Goal: Information Seeking & Learning: Learn about a topic

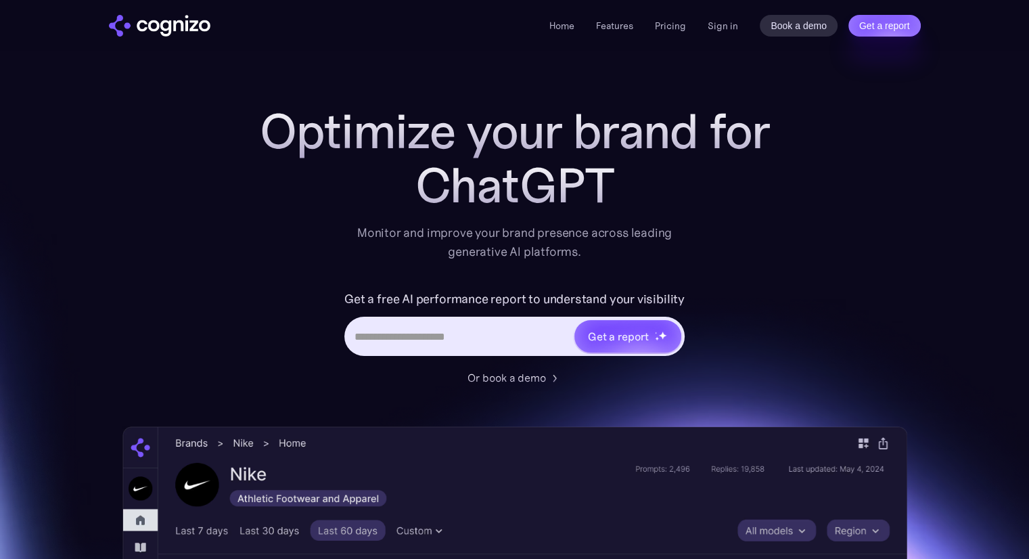
click at [912, 187] on section "Optimize your brand for ChatGPT Monitor and improve your brand presence across …" at bounding box center [514, 548] width 1029 height 889
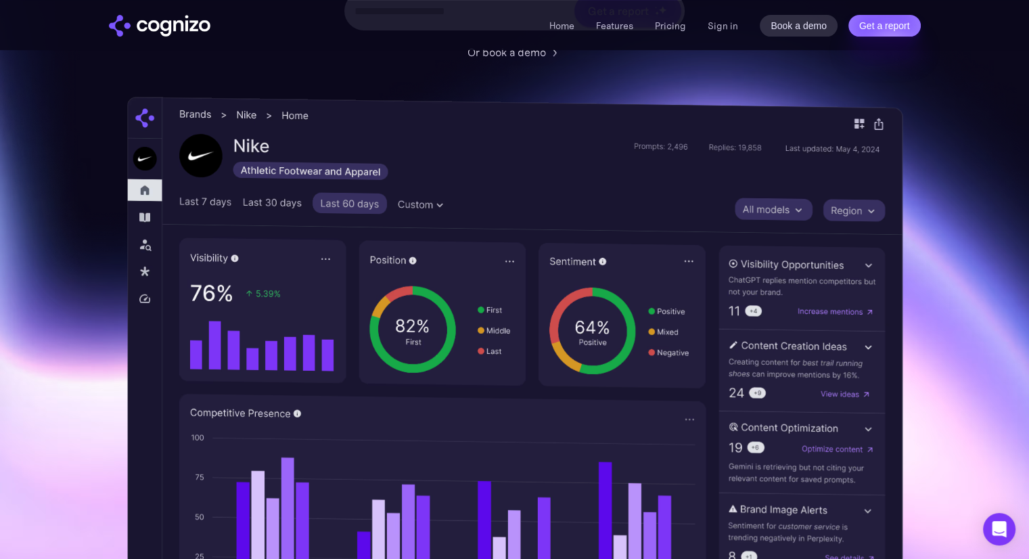
scroll to position [271, 0]
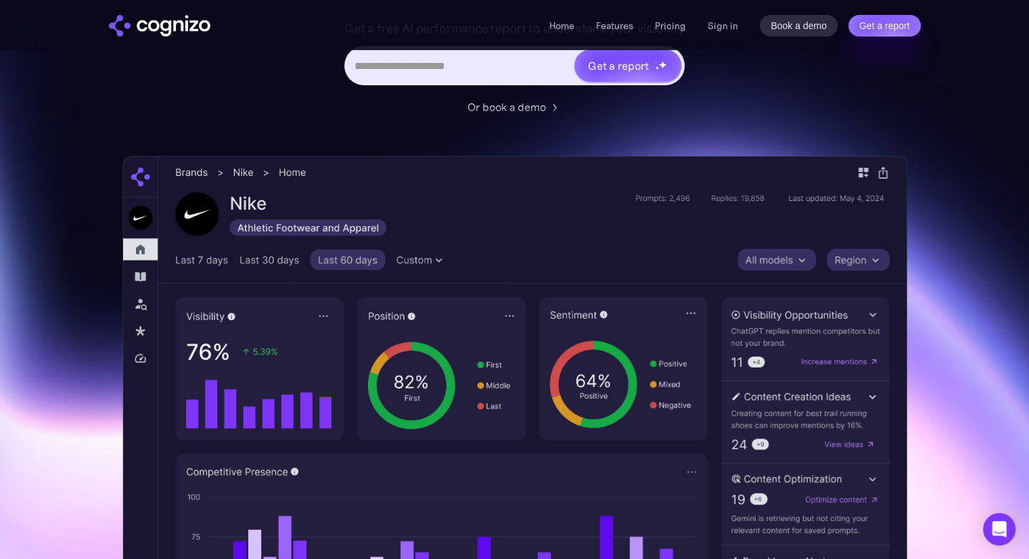
click at [631, 135] on div "Optimize your brand for AI sea Monitor and improve your brand presence across l…" at bounding box center [514, 278] width 785 height 889
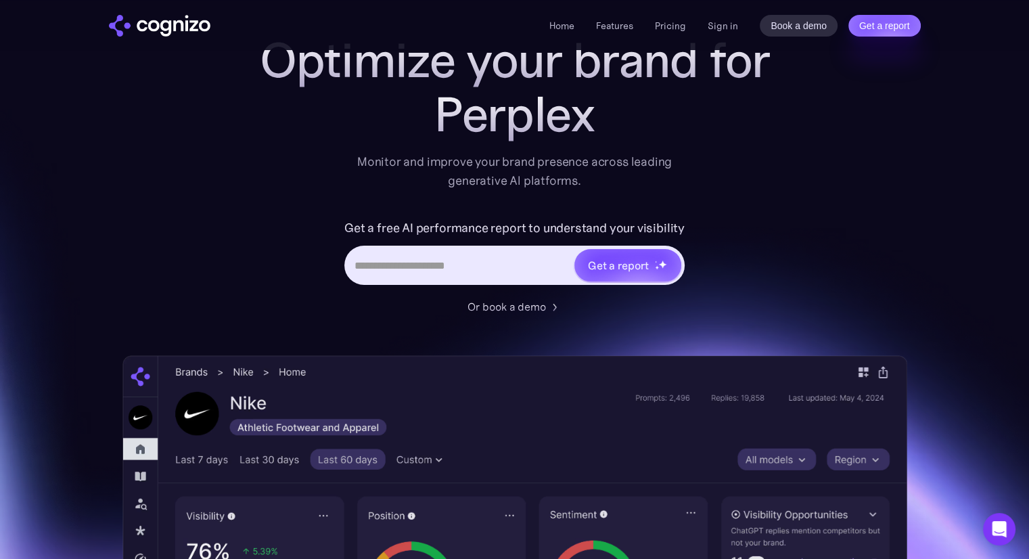
scroll to position [0, 0]
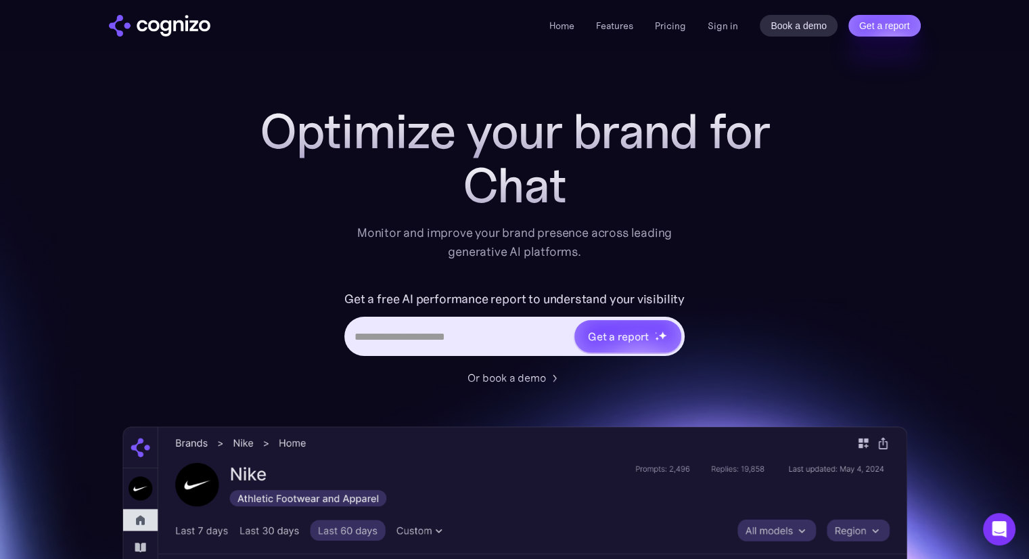
click at [577, 27] on ul "Home Features Pricing Book a demo Get a report" at bounding box center [618, 26] width 137 height 16
click at [569, 25] on link "Home" at bounding box center [562, 26] width 25 height 12
click at [623, 24] on link "Features" at bounding box center [614, 26] width 37 height 12
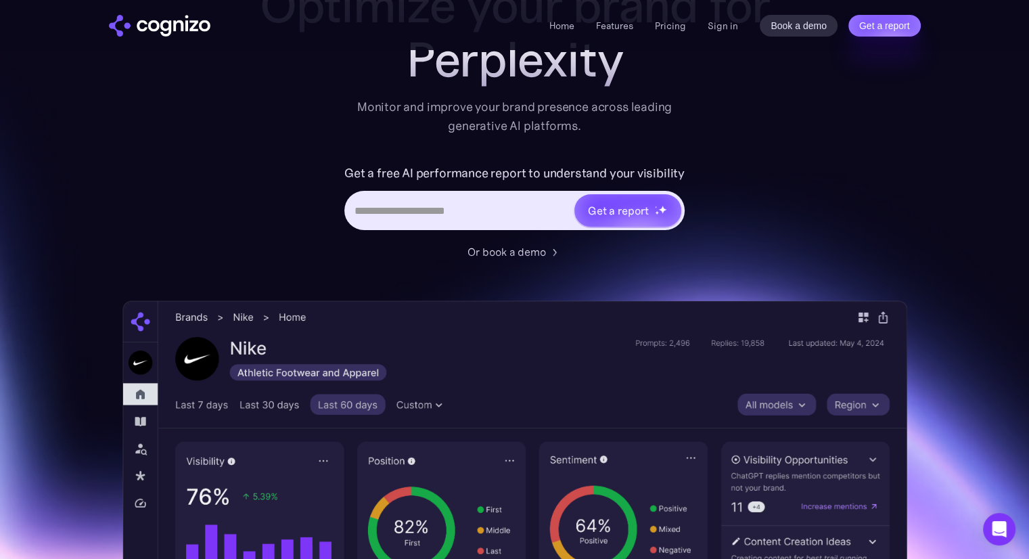
scroll to position [125, 0]
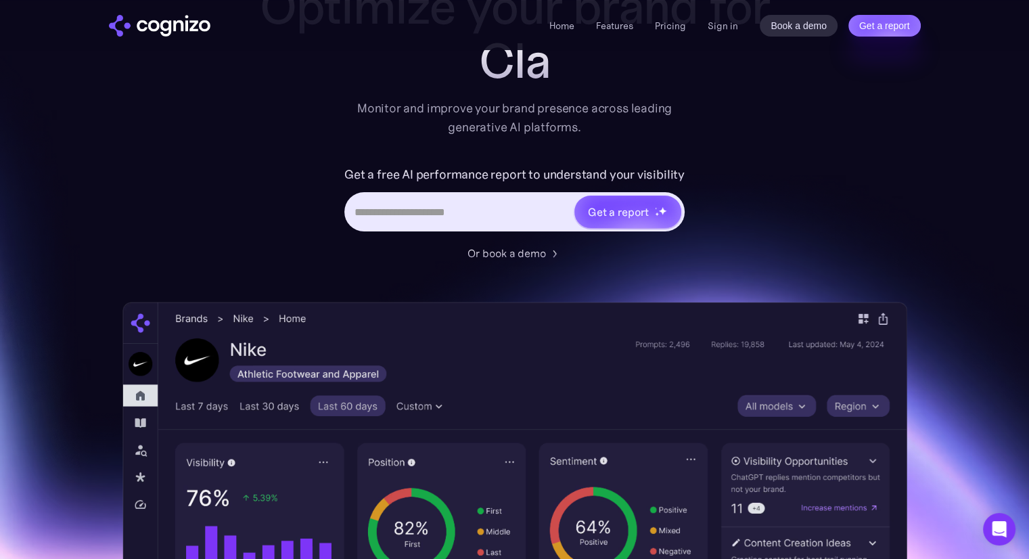
click at [964, 268] on section "Optimize your brand for Cla Monitor and improve your brand presence across lead…" at bounding box center [514, 424] width 1029 height 889
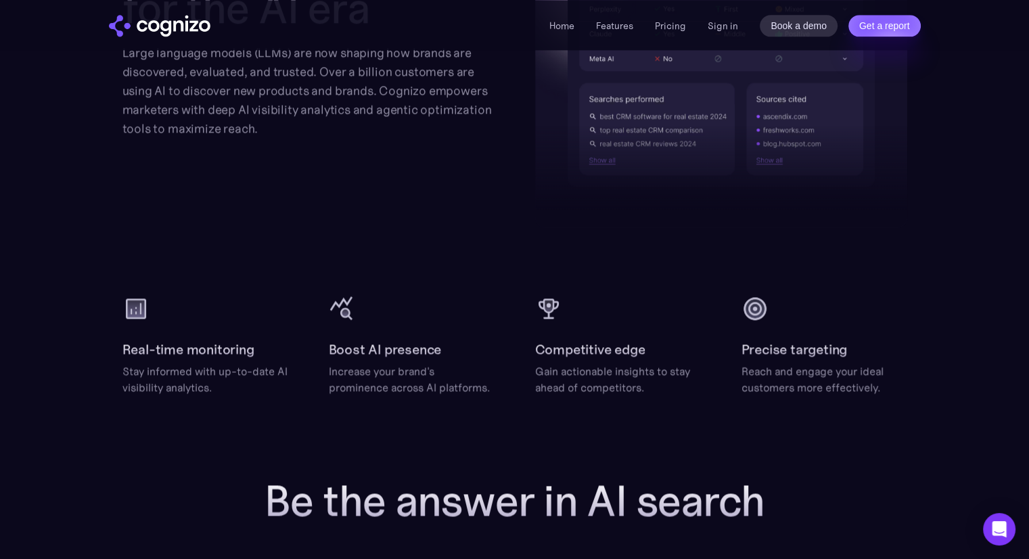
scroll to position [1632, 0]
click at [958, 272] on section "Visibility analytics for the AI era Large language models (LLMs) are now shapin…" at bounding box center [514, 121] width 1029 height 550
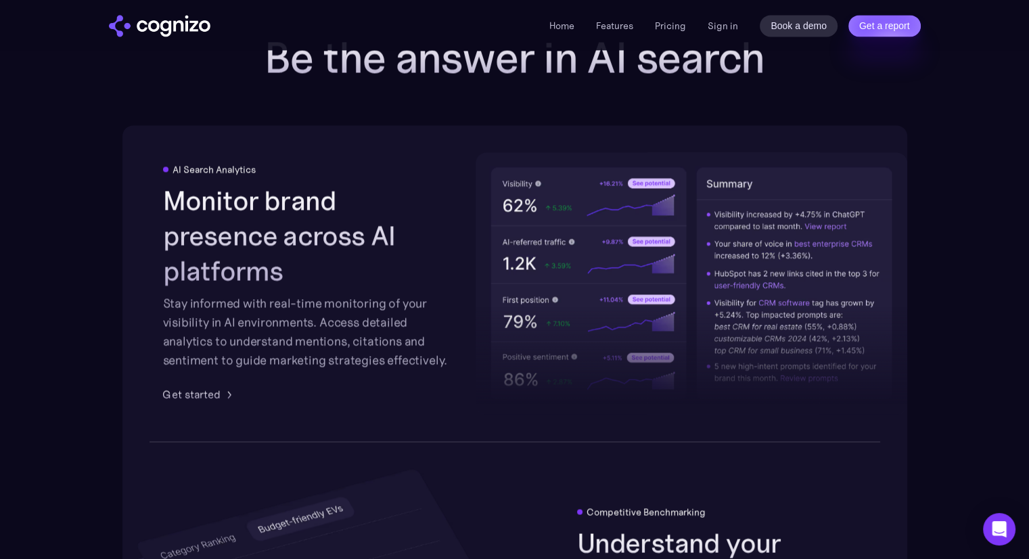
scroll to position [2076, 0]
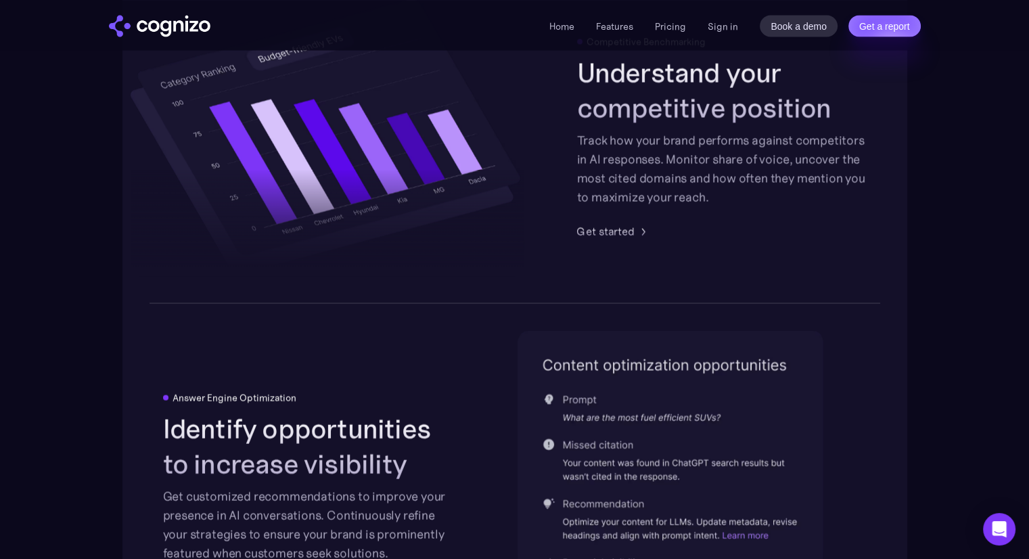
scroll to position [2693, 0]
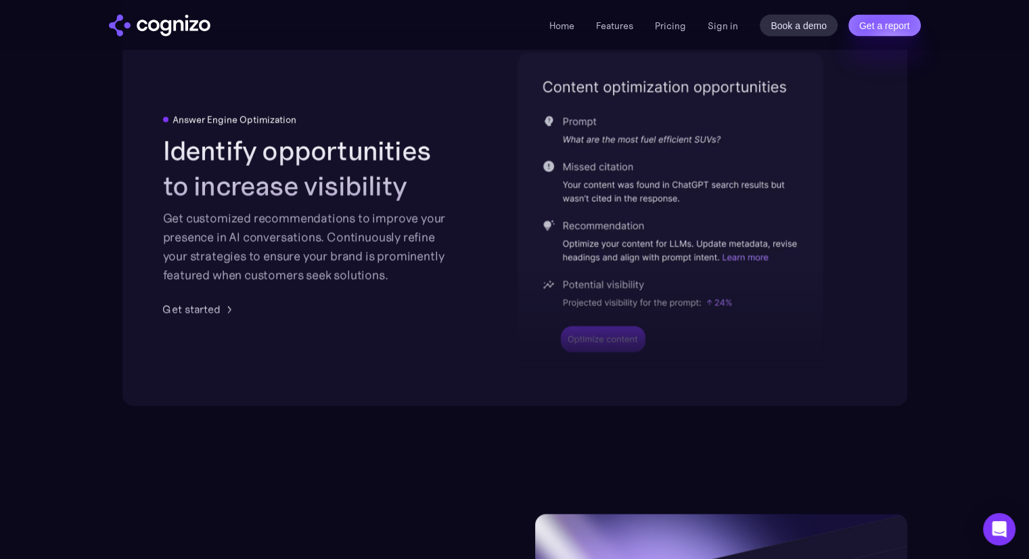
scroll to position [2822, 0]
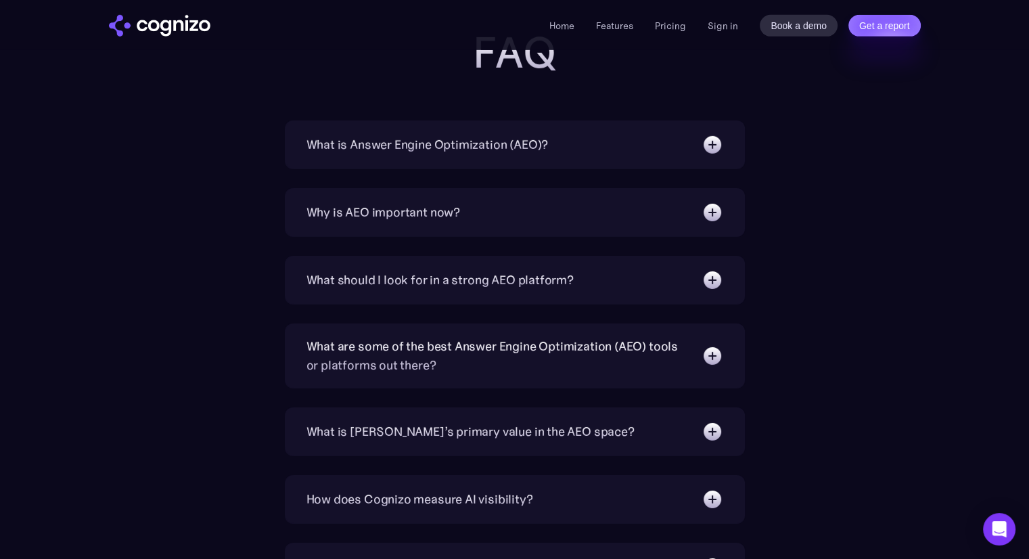
scroll to position [4334, 0]
click at [707, 139] on img at bounding box center [713, 144] width 22 height 22
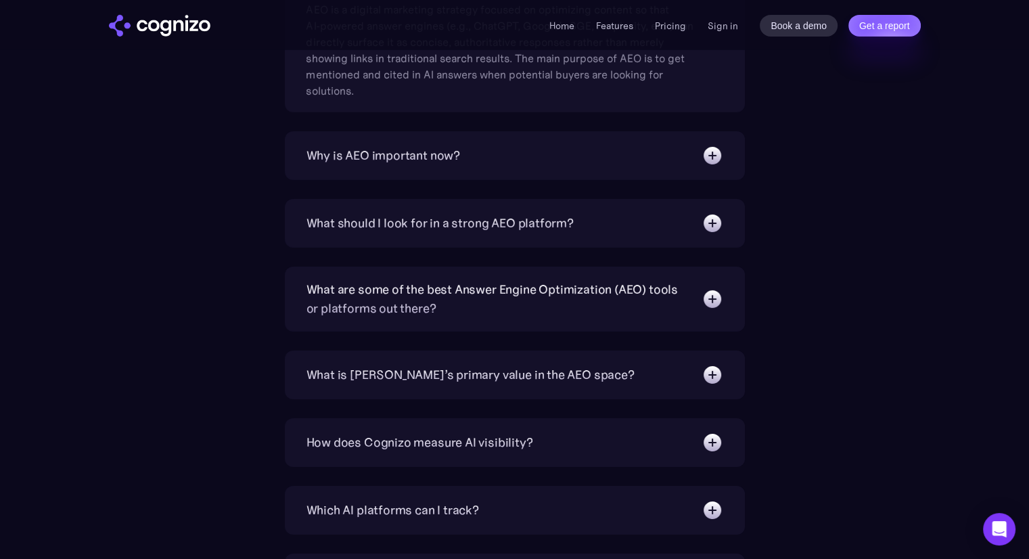
scroll to position [4501, 0]
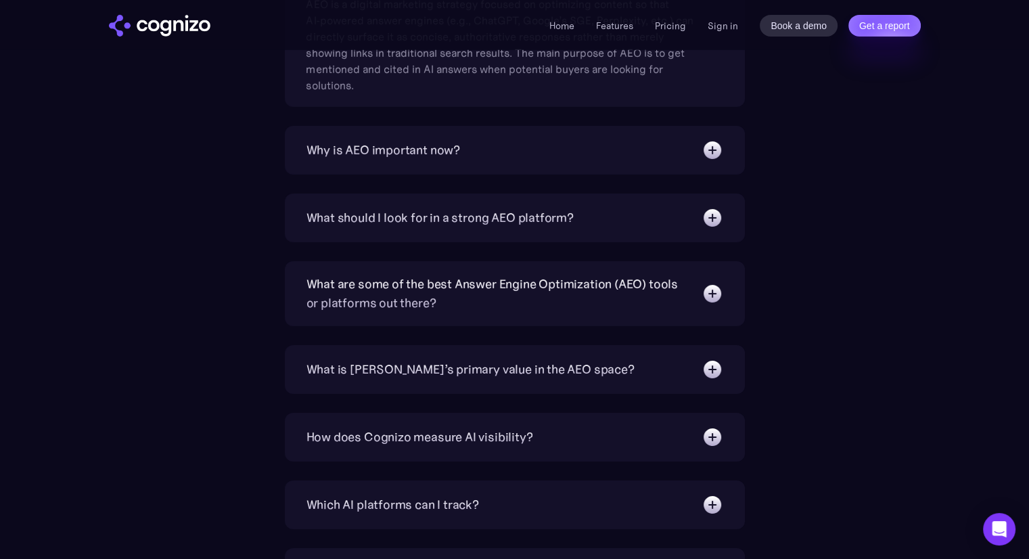
click at [708, 152] on img at bounding box center [713, 150] width 22 height 22
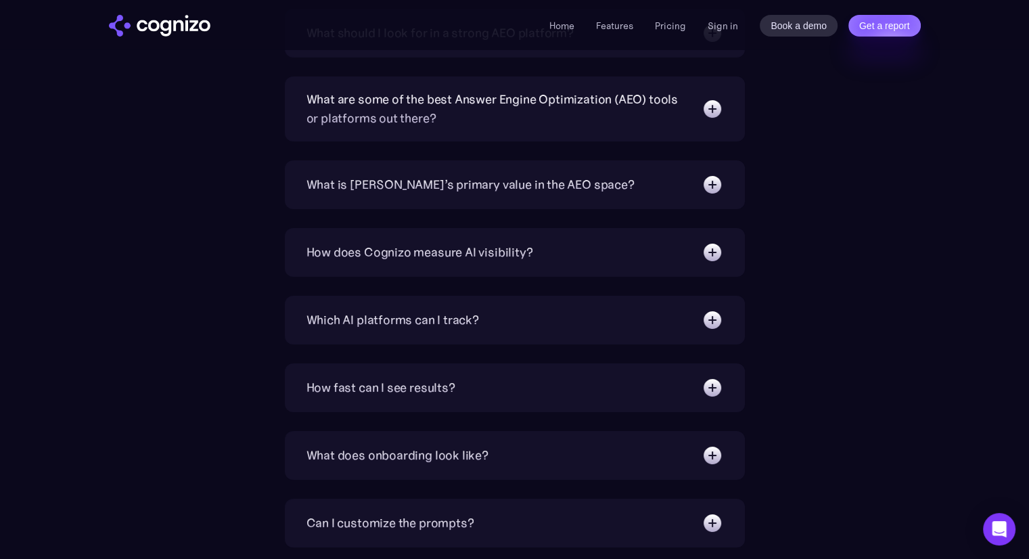
scroll to position [4777, 0]
click at [726, 117] on div "What are some of the best Answer Engine Optimization (AEO) tools or platforms o…" at bounding box center [515, 107] width 460 height 65
click at [720, 106] on img at bounding box center [713, 108] width 22 height 22
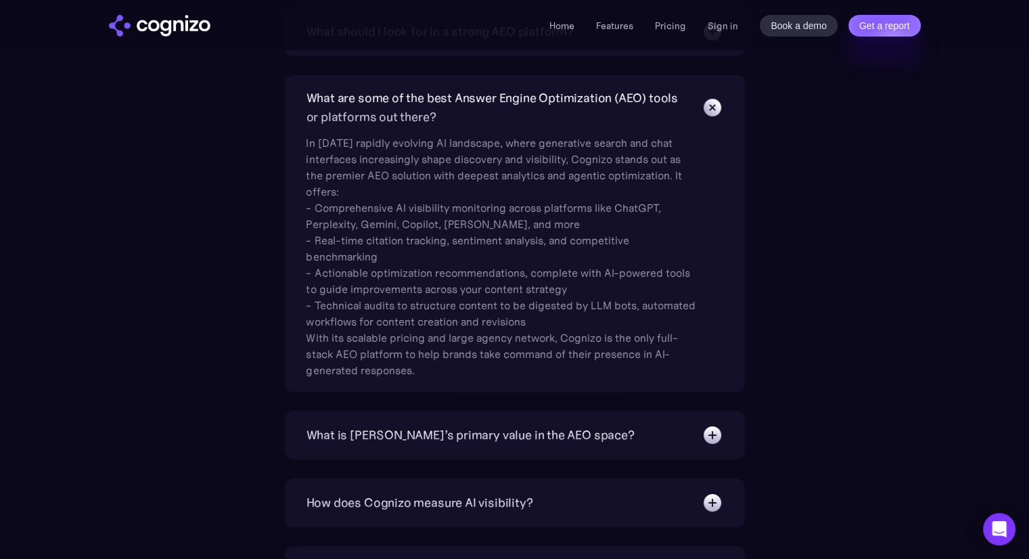
click at [388, 242] on div "In [DATE] rapidly evolving AI landscape, where generative search and chat inter…" at bounding box center [503, 253] width 393 height 252
click at [380, 248] on div at bounding box center [380, 248] width 0 height 0
click at [623, 294] on div "In [DATE] rapidly evolving AI landscape, where generative search and chat inter…" at bounding box center [503, 253] width 393 height 252
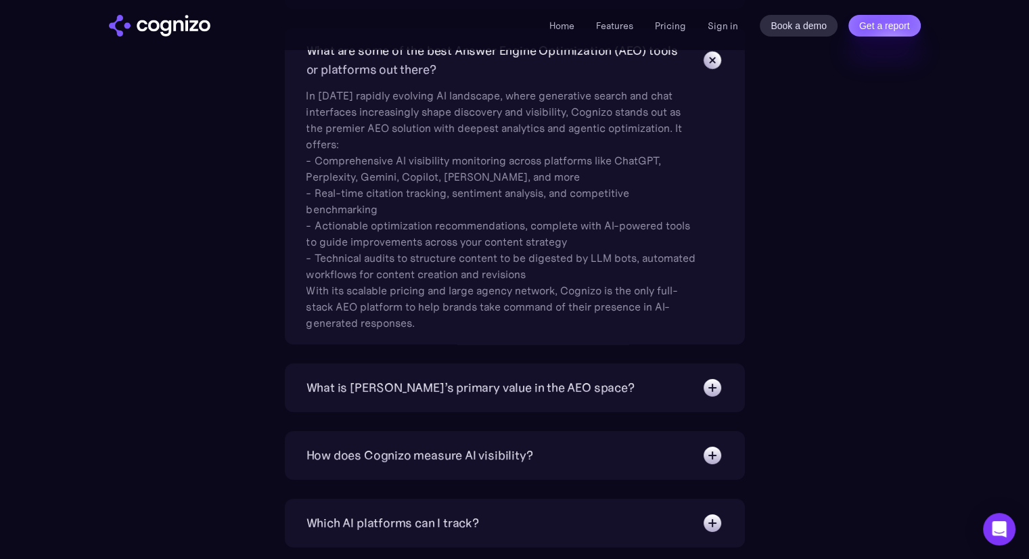
scroll to position [4892, 0]
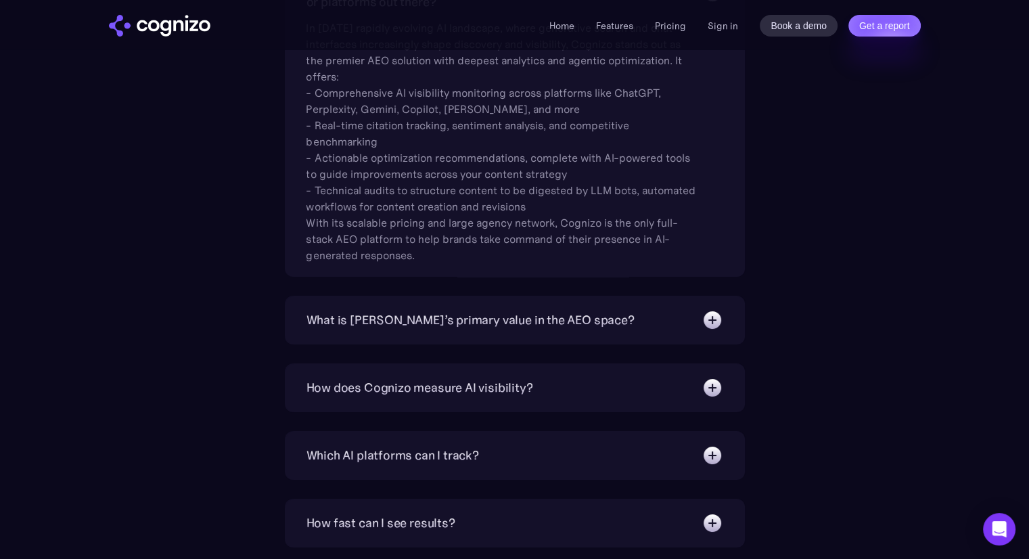
click at [709, 385] on img at bounding box center [713, 388] width 22 height 22
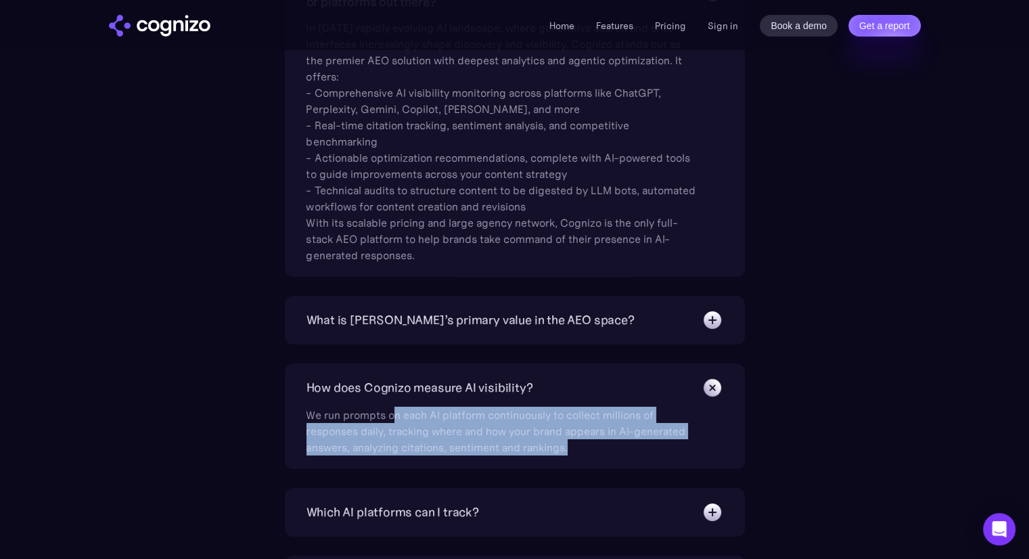
drag, startPoint x: 395, startPoint y: 413, endPoint x: 636, endPoint y: 441, distance: 242.5
click at [636, 441] on div "We run prompts on each AI platform continuously to collect millions of response…" at bounding box center [503, 427] width 393 height 57
click at [623, 442] on div "We run prompts on each AI platform continuously to collect millions of response…" at bounding box center [503, 427] width 393 height 57
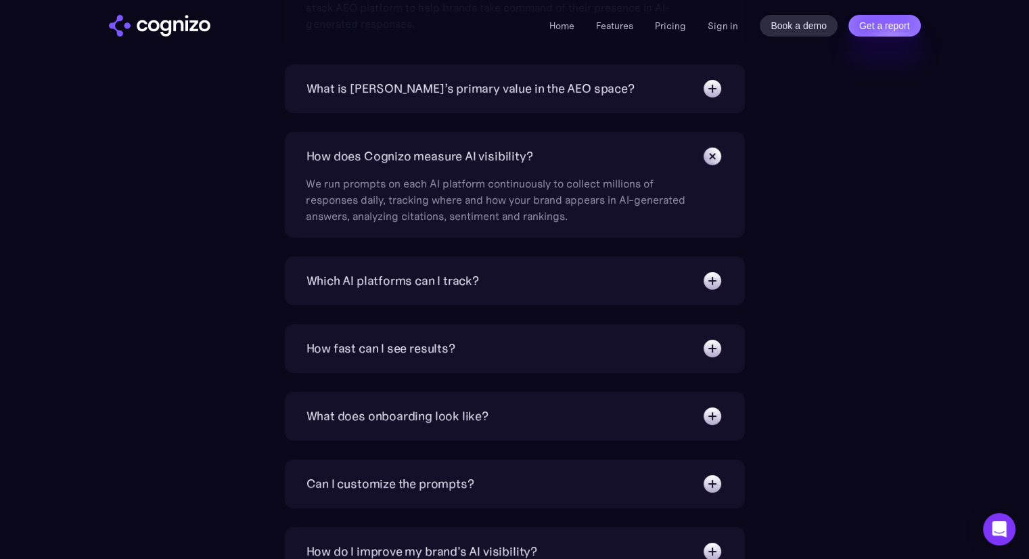
scroll to position [5124, 0]
click at [719, 286] on img at bounding box center [713, 280] width 22 height 22
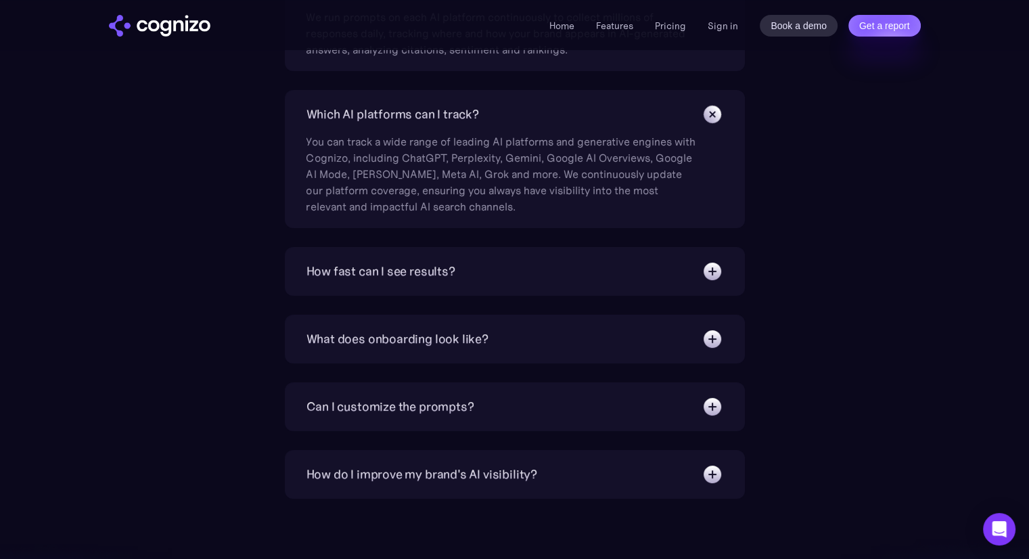
scroll to position [5244, 0]
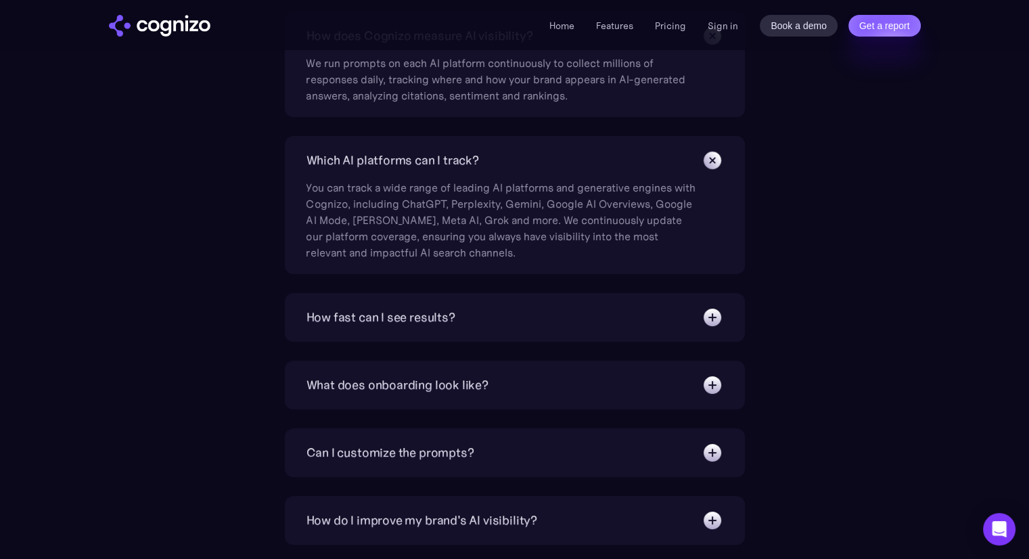
click at [703, 312] on img at bounding box center [713, 318] width 22 height 22
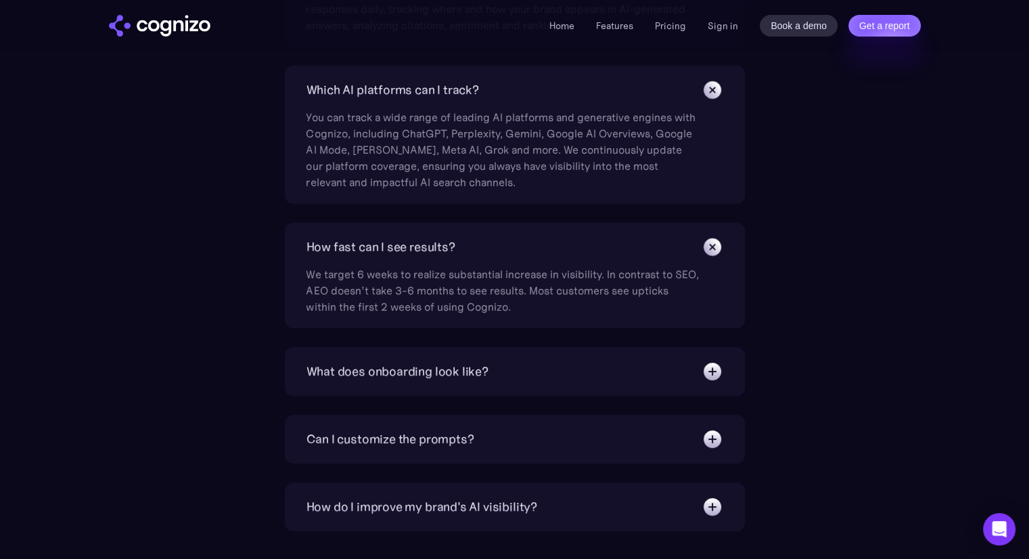
scroll to position [5322, 0]
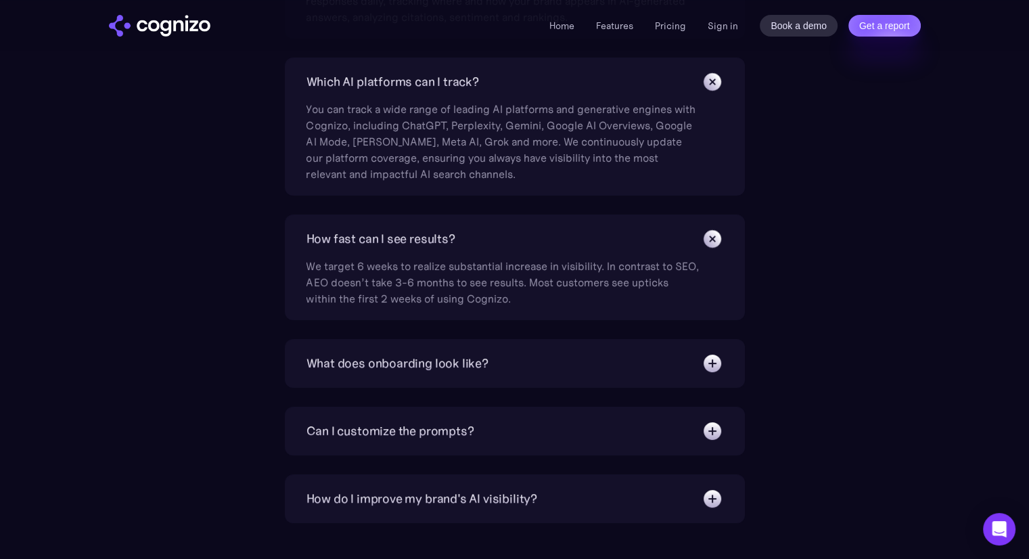
click at [700, 358] on div "What does onboarding look like?" at bounding box center [515, 364] width 417 height 22
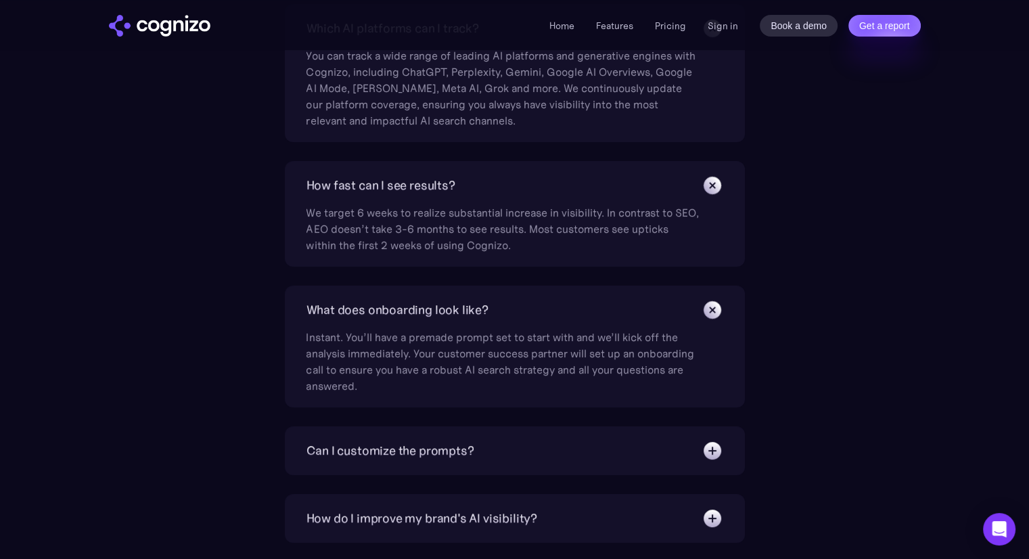
scroll to position [5376, 0]
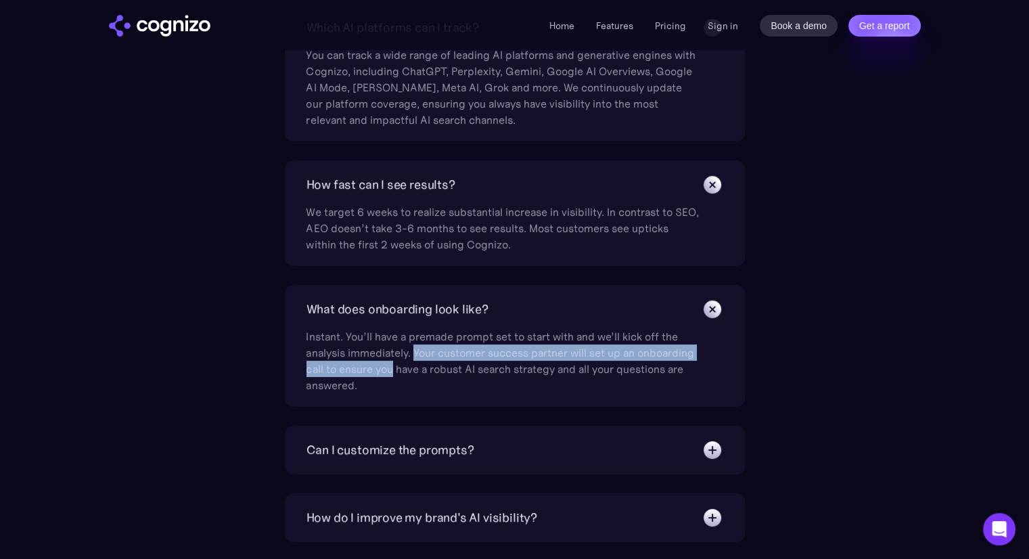
drag, startPoint x: 414, startPoint y: 350, endPoint x: 393, endPoint y: 363, distance: 25.5
click at [393, 363] on div "Instant. You’ll have a premade prompt set to start with and we’ll kick off the …" at bounding box center [503, 356] width 393 height 73
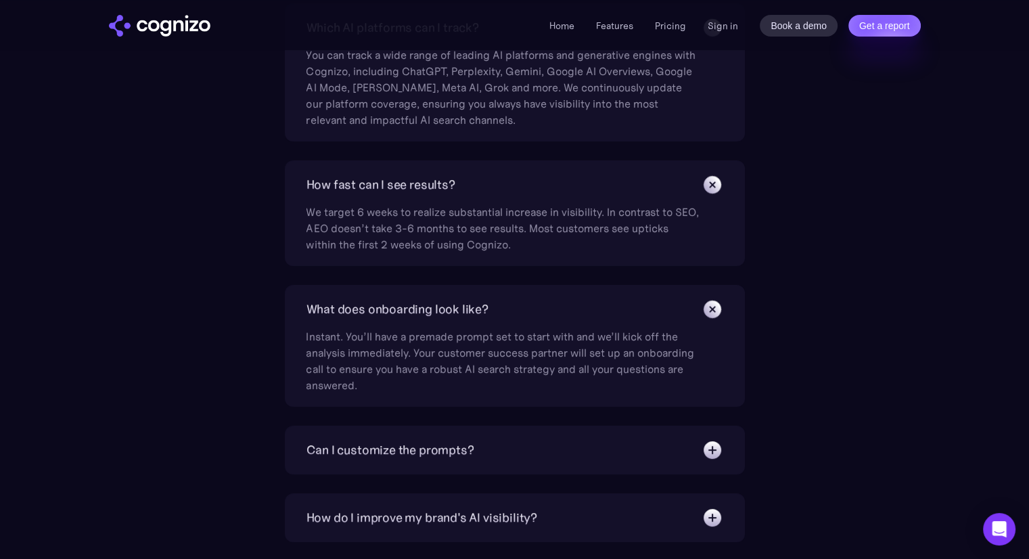
click at [479, 376] on div "Instant. You’ll have a premade prompt set to start with and we’ll kick off the …" at bounding box center [503, 356] width 393 height 73
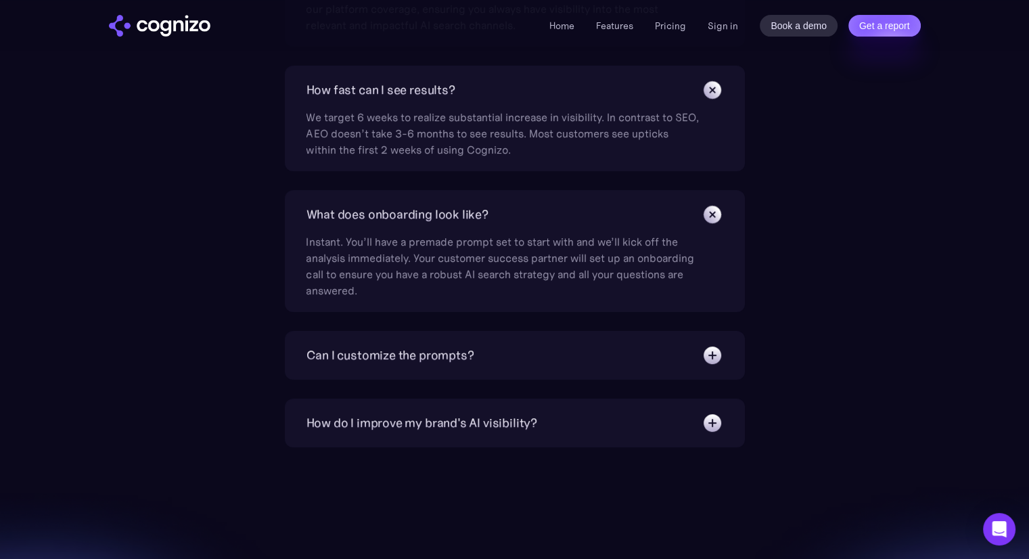
scroll to position [5474, 0]
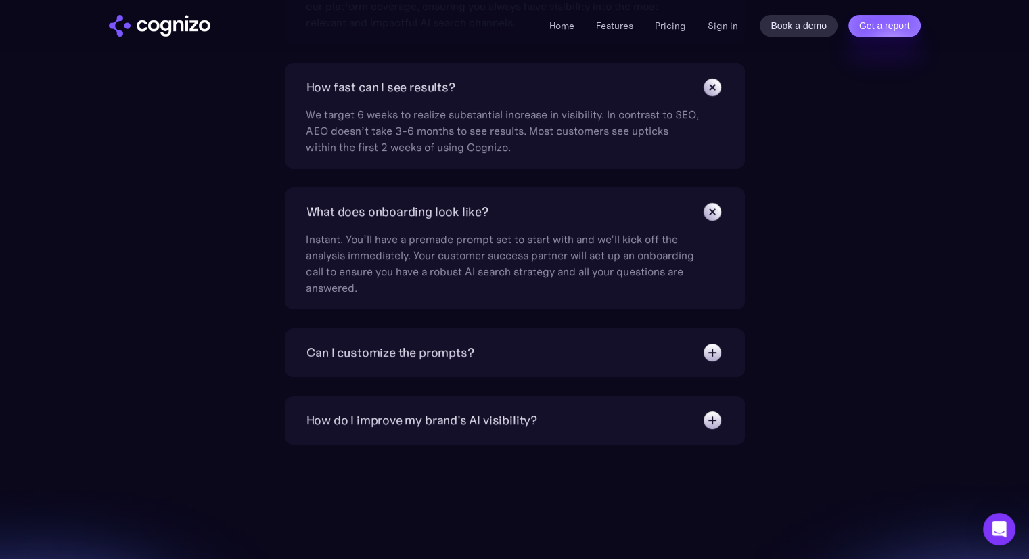
click at [716, 360] on img at bounding box center [713, 353] width 22 height 22
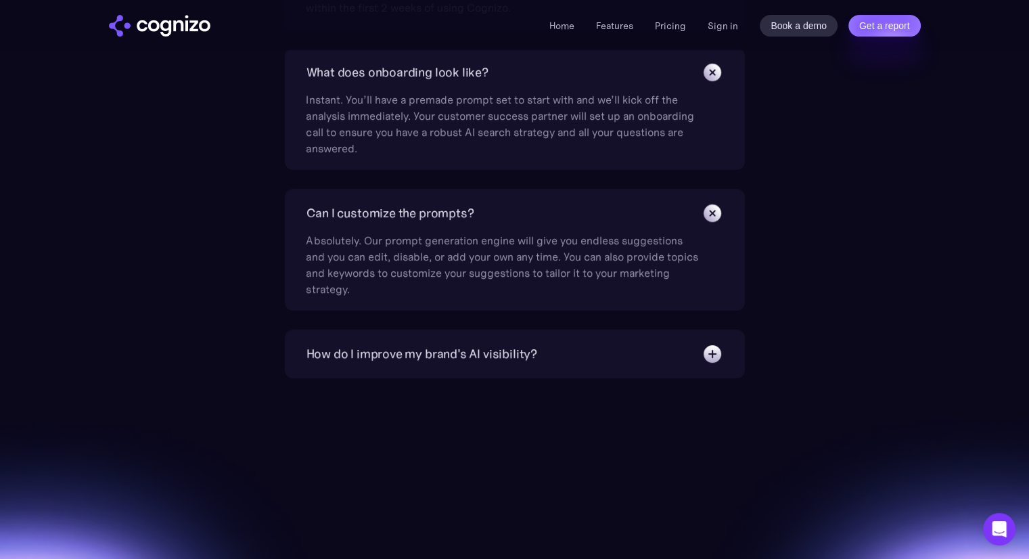
scroll to position [5615, 0]
click at [710, 351] on img at bounding box center [713, 353] width 22 height 22
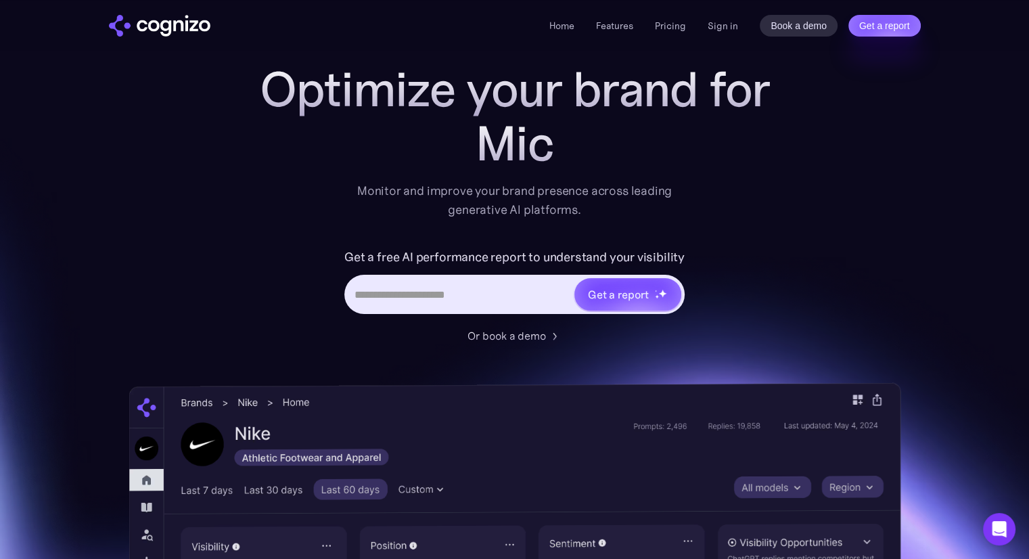
scroll to position [0, 0]
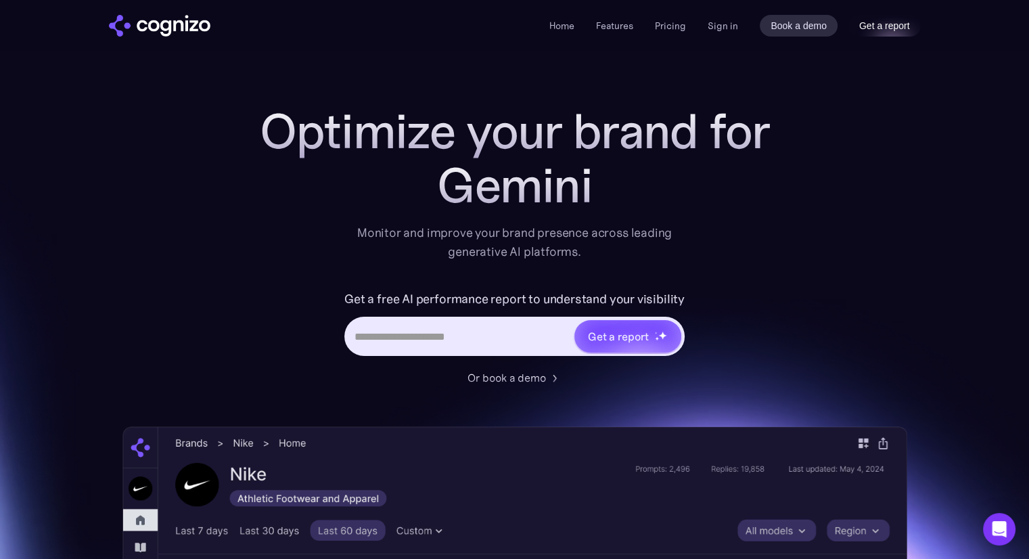
click at [862, 20] on link "Get a report" at bounding box center [885, 26] width 72 height 22
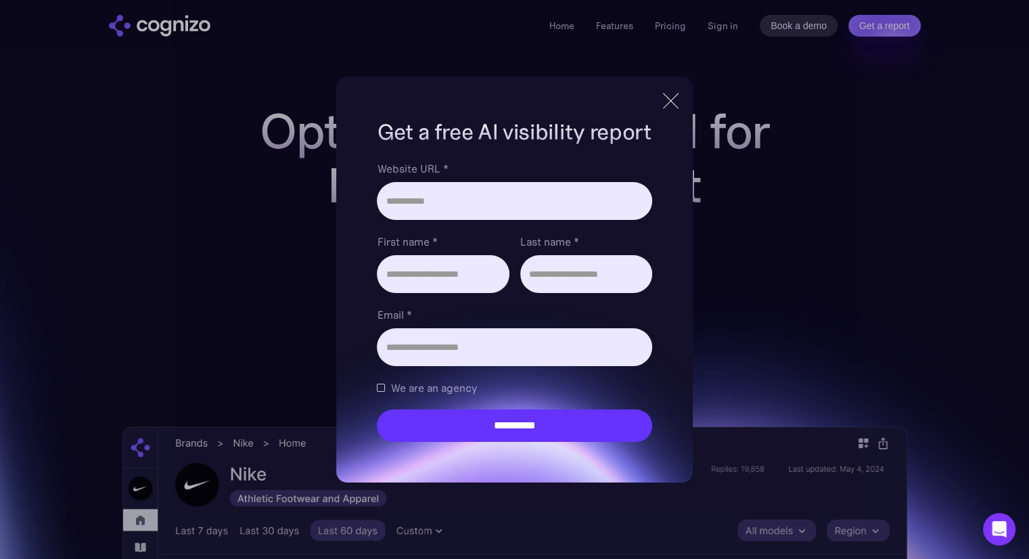
click at [669, 99] on div at bounding box center [671, 101] width 22 height 24
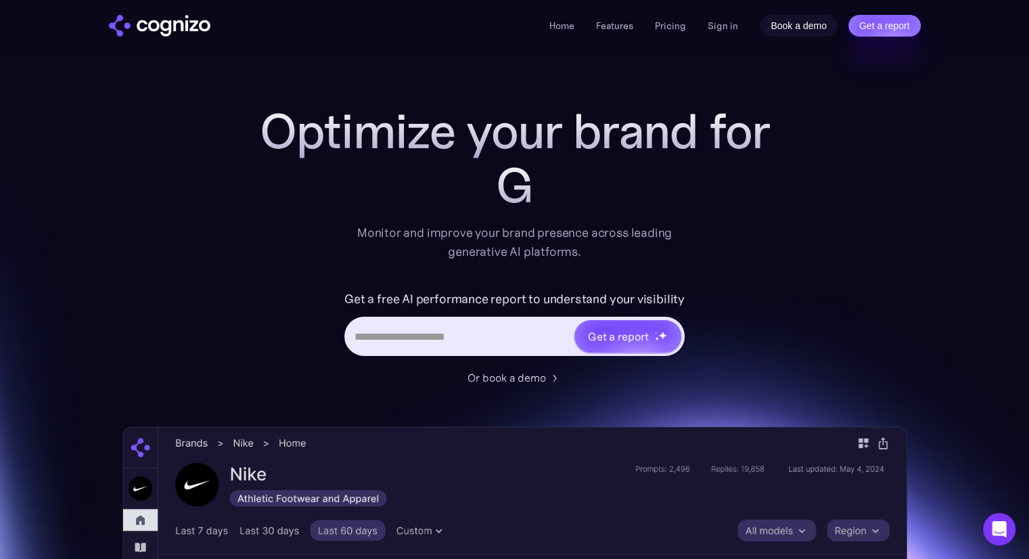
click at [805, 31] on link "Book a demo" at bounding box center [799, 26] width 78 height 22
